Goal: Check status: Check status

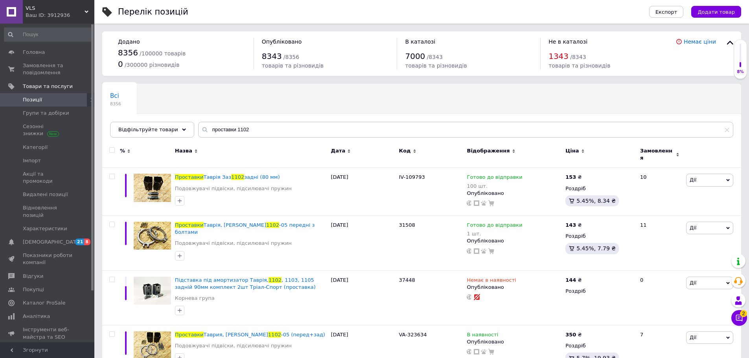
click at [247, 70] on div "Додано 8356 / 100000 товарів 0 / 300000 різновидів Опубліковано 8343 / 8356 тов…" at bounding box center [421, 53] width 639 height 44
click at [739, 321] on icon at bounding box center [739, 318] width 8 height 8
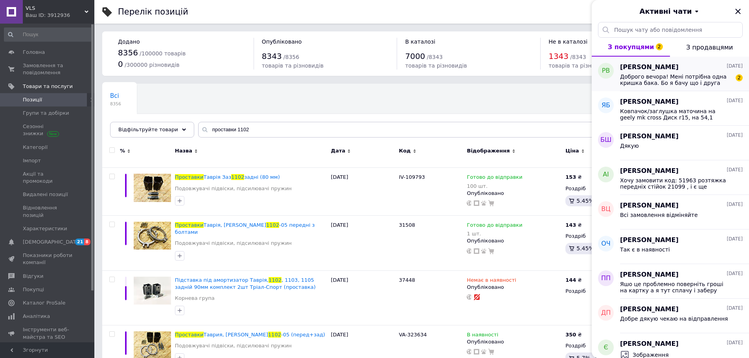
click at [656, 74] on span "Доброго вечора! Мені потрібна одна кришка бака. Бо я бачу що і друга можливо по…" at bounding box center [676, 79] width 112 height 13
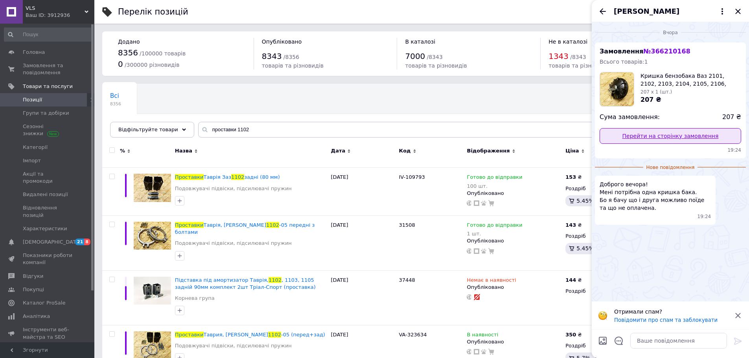
click at [682, 138] on link "Перейти на сторінку замовлення" at bounding box center [669, 136] width 141 height 16
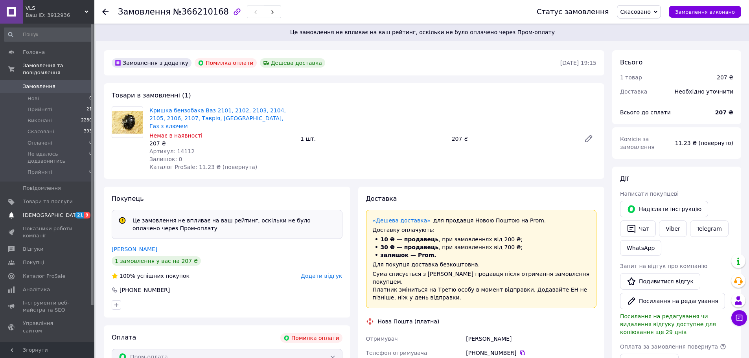
click at [51, 212] on span "[DEMOGRAPHIC_DATA]" at bounding box center [52, 215] width 58 height 7
